Goal: Communication & Community: Ask a question

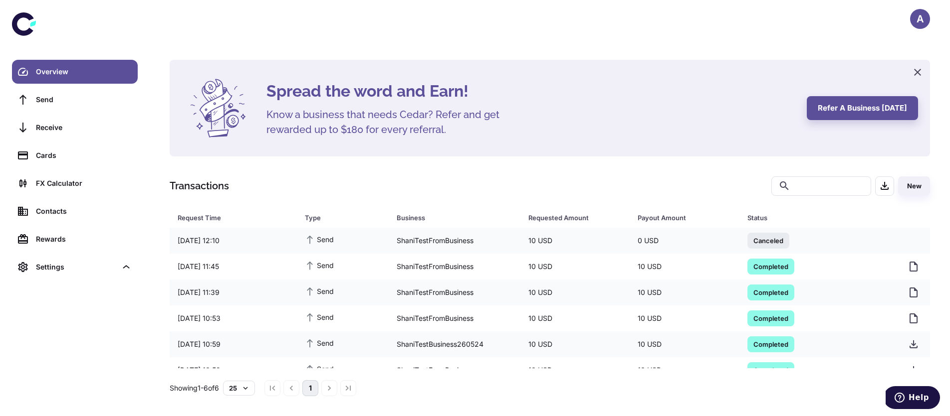
click at [923, 23] on div "A" at bounding box center [920, 19] width 20 height 20
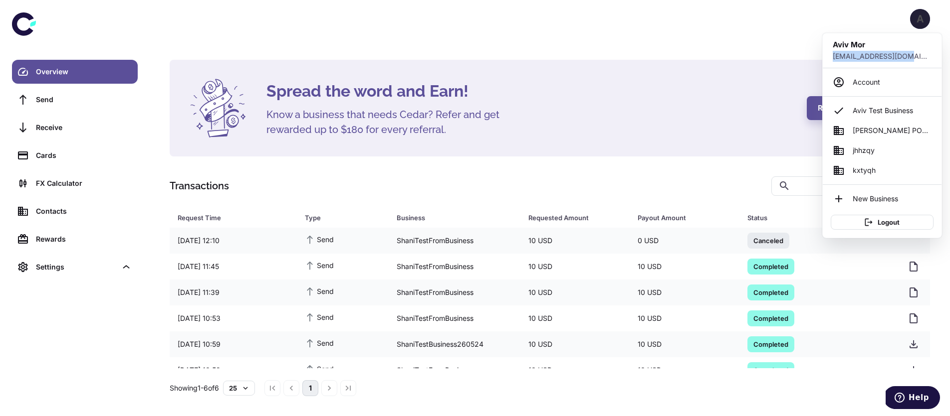
drag, startPoint x: 896, startPoint y: 54, endPoint x: 826, endPoint y: 55, distance: 69.3
click at [826, 55] on div "Aviv Mor aviv.mor+test_clerk@cedar.money" at bounding box center [881, 50] width 119 height 22
copy p "aviv.mor+test_clerk"
click at [886, 222] on button "Logout" at bounding box center [881, 222] width 103 height 15
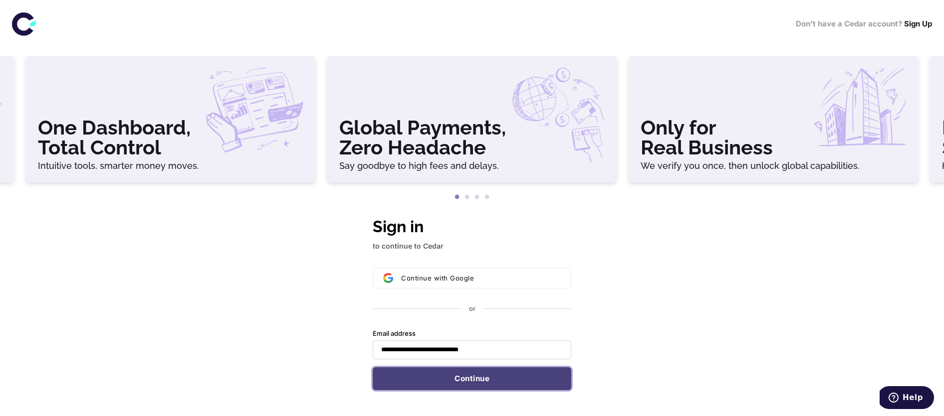
click at [459, 375] on form "**********" at bounding box center [472, 360] width 199 height 61
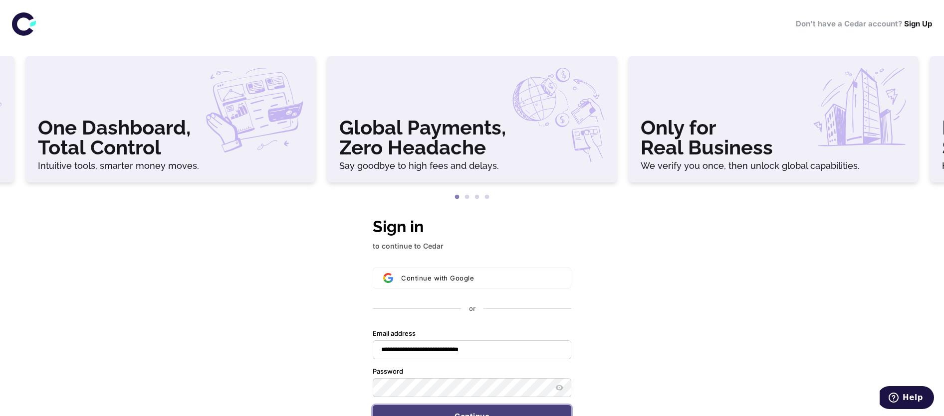
click at [446, 411] on button "Continue" at bounding box center [472, 416] width 199 height 23
type input "**********"
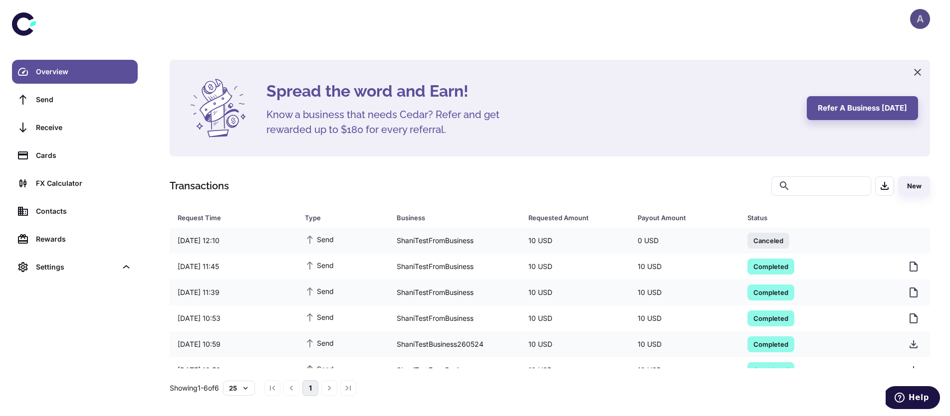
click at [912, 14] on div "A" at bounding box center [920, 19] width 20 height 20
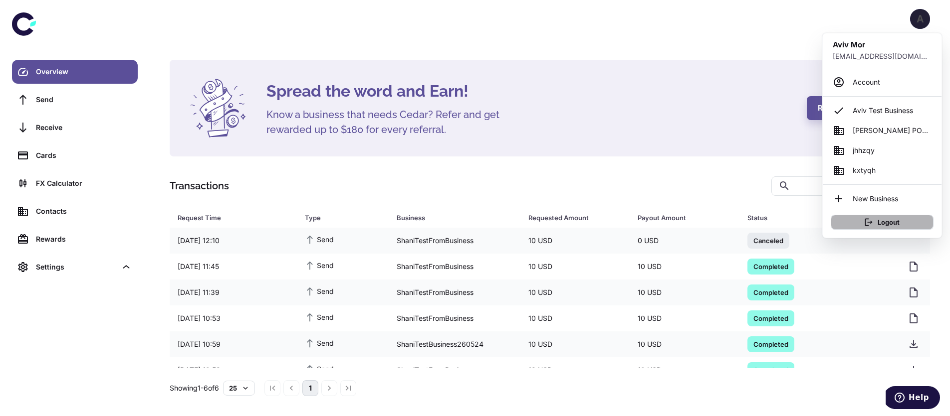
click at [888, 220] on button "Logout" at bounding box center [881, 222] width 103 height 15
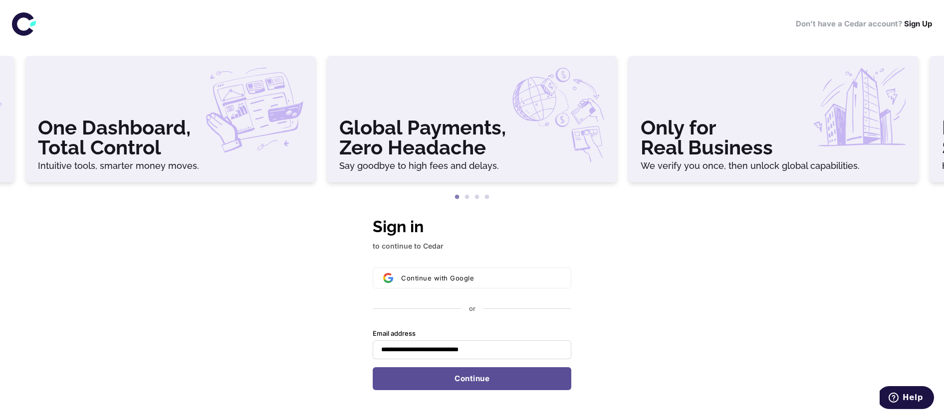
click at [244, 315] on div "**********" at bounding box center [472, 318] width 944 height 208
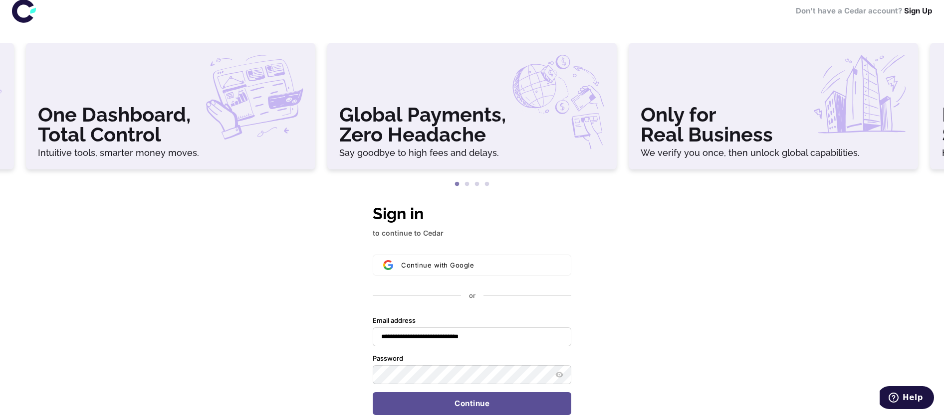
scroll to position [26, 0]
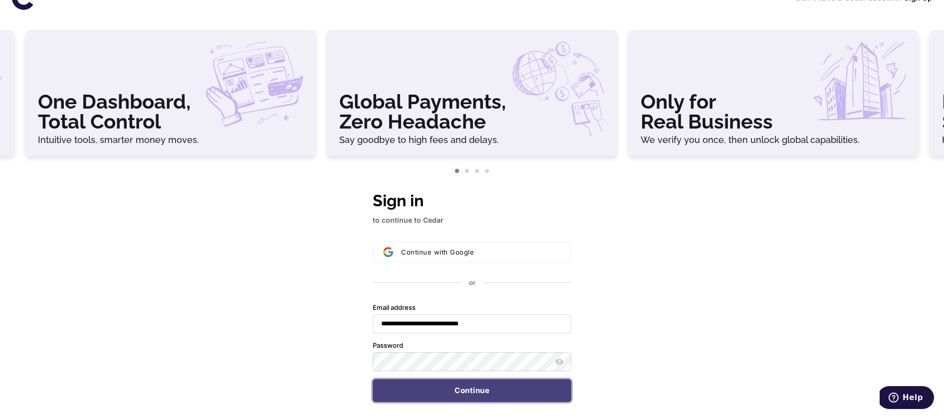
click at [470, 394] on button "Continue" at bounding box center [472, 391] width 199 height 23
type input "**********"
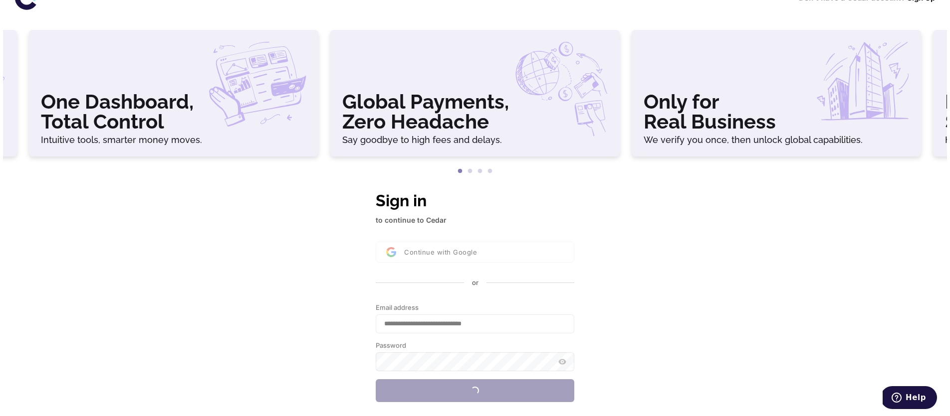
scroll to position [0, 0]
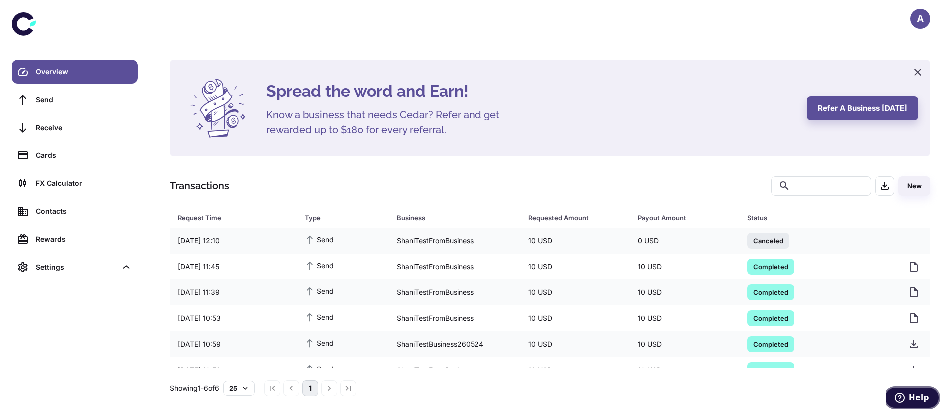
click at [903, 398] on icon "Help" at bounding box center [899, 398] width 10 height 10
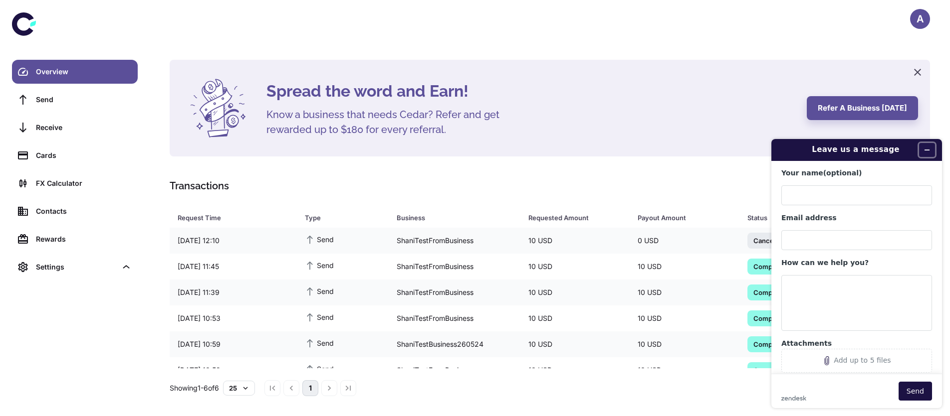
click at [926, 149] on icon "Minimize widget" at bounding box center [926, 150] width 7 height 7
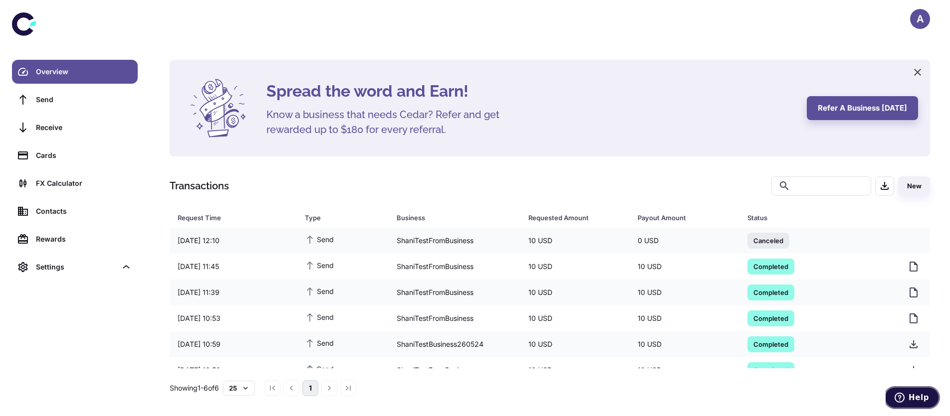
click at [928, 396] on span "Help" at bounding box center [918, 398] width 20 height 9
click at [915, 394] on span "Help" at bounding box center [918, 398] width 20 height 9
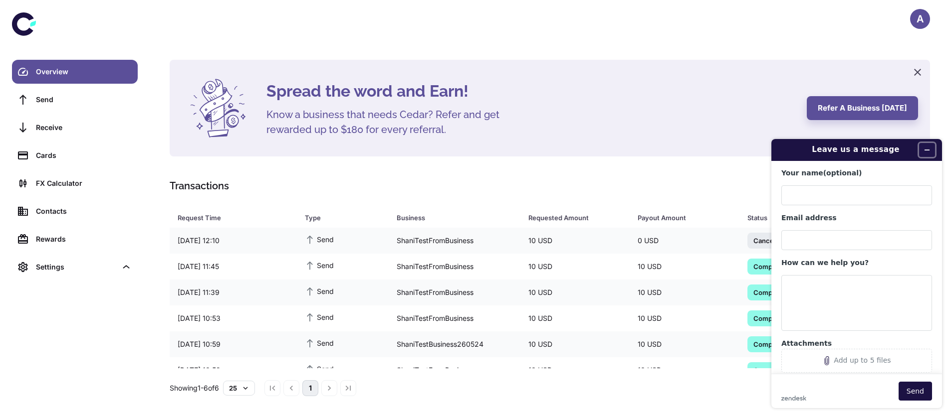
click at [923, 147] on icon "Minimize widget" at bounding box center [926, 150] width 7 height 7
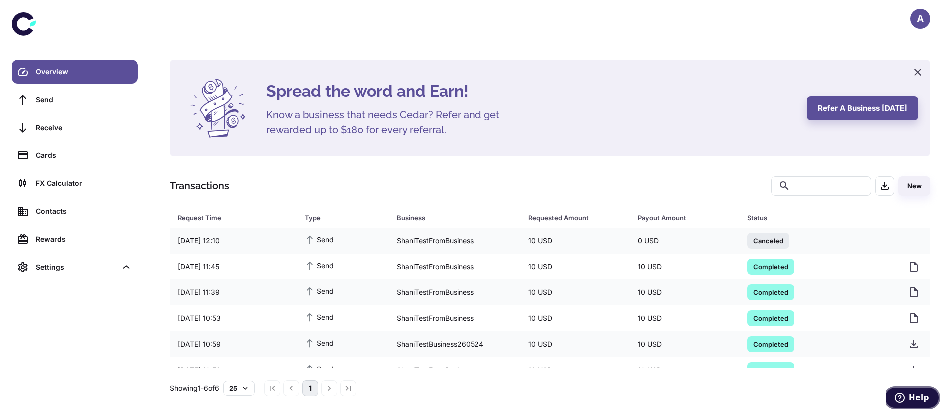
click at [915, 398] on span "Help" at bounding box center [918, 398] width 20 height 9
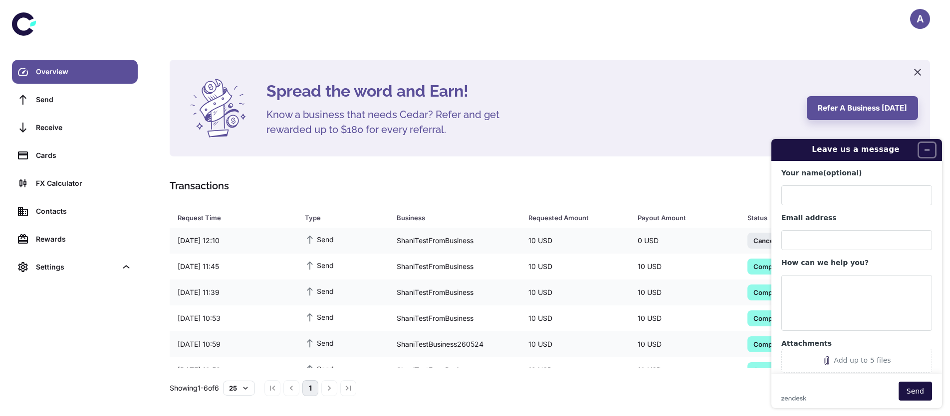
click at [931, 153] on button "Minimize widget" at bounding box center [927, 150] width 16 height 14
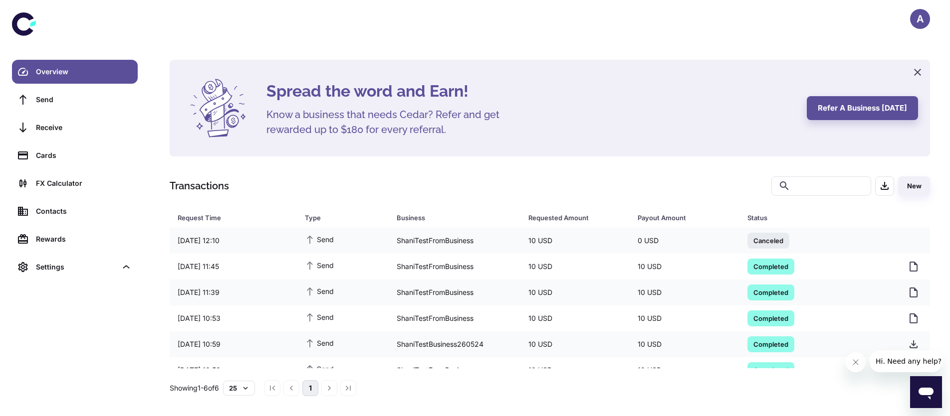
click at [928, 401] on div "Open messaging window" at bounding box center [926, 393] width 30 height 30
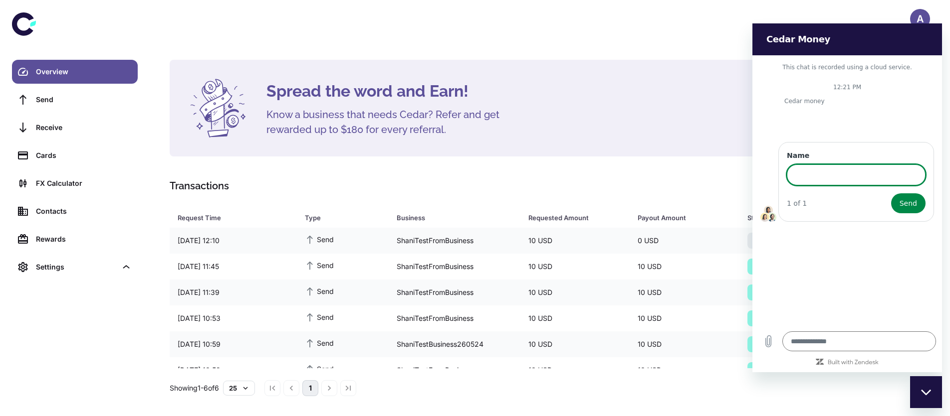
click at [807, 5] on div "A" at bounding box center [550, 19] width 800 height 38
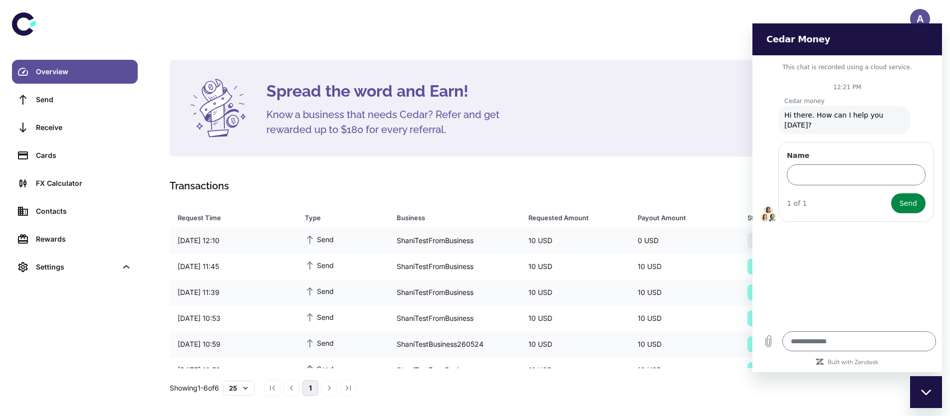
click at [922, 393] on icon "Close messaging window" at bounding box center [926, 393] width 10 height 6
type textarea "*"
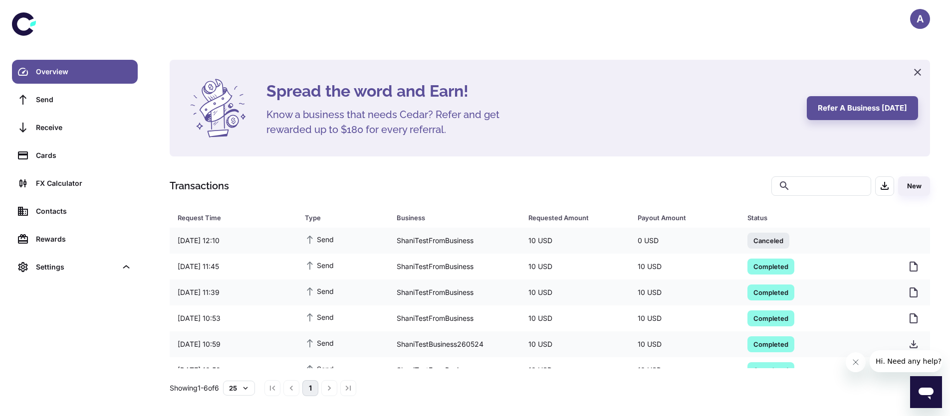
click at [316, 56] on div "Spread the word and Earn! Know a business that needs Cedar? Refer and get rewar…" at bounding box center [550, 208] width 800 height 416
